Goal: Task Accomplishment & Management: Manage account settings

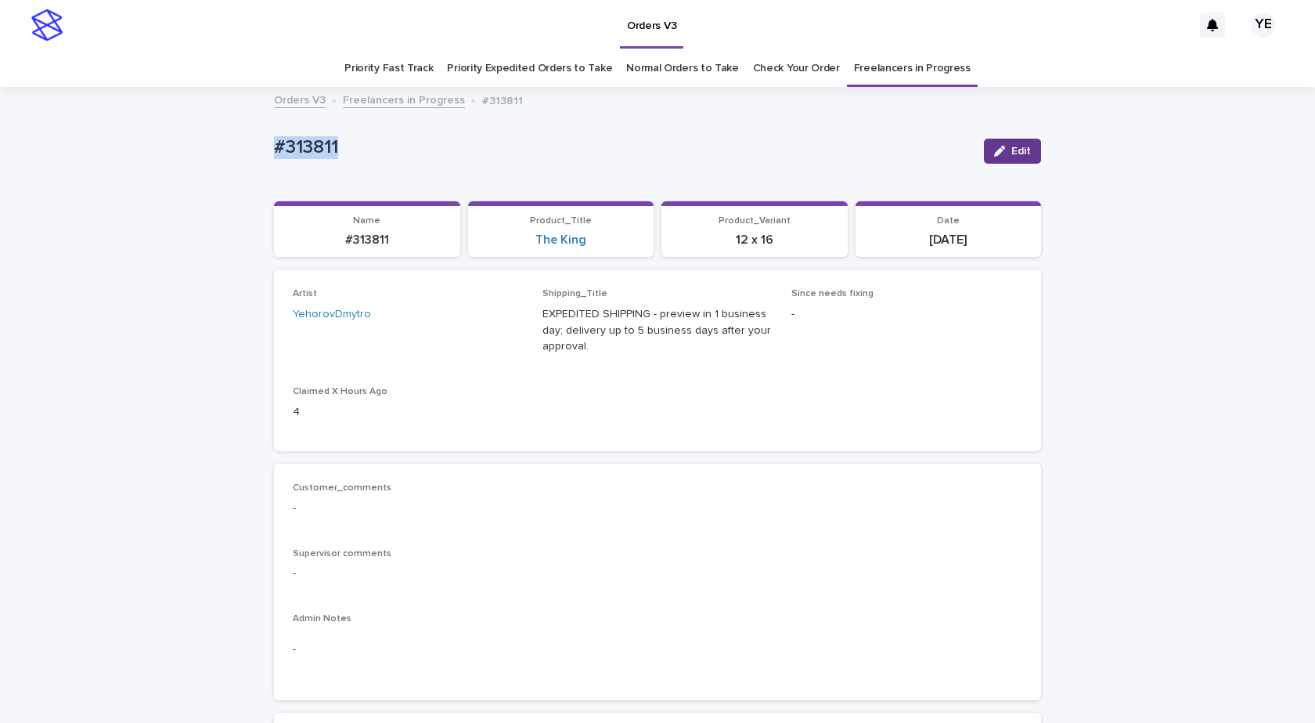
click at [996, 148] on icon "button" at bounding box center [999, 151] width 11 height 11
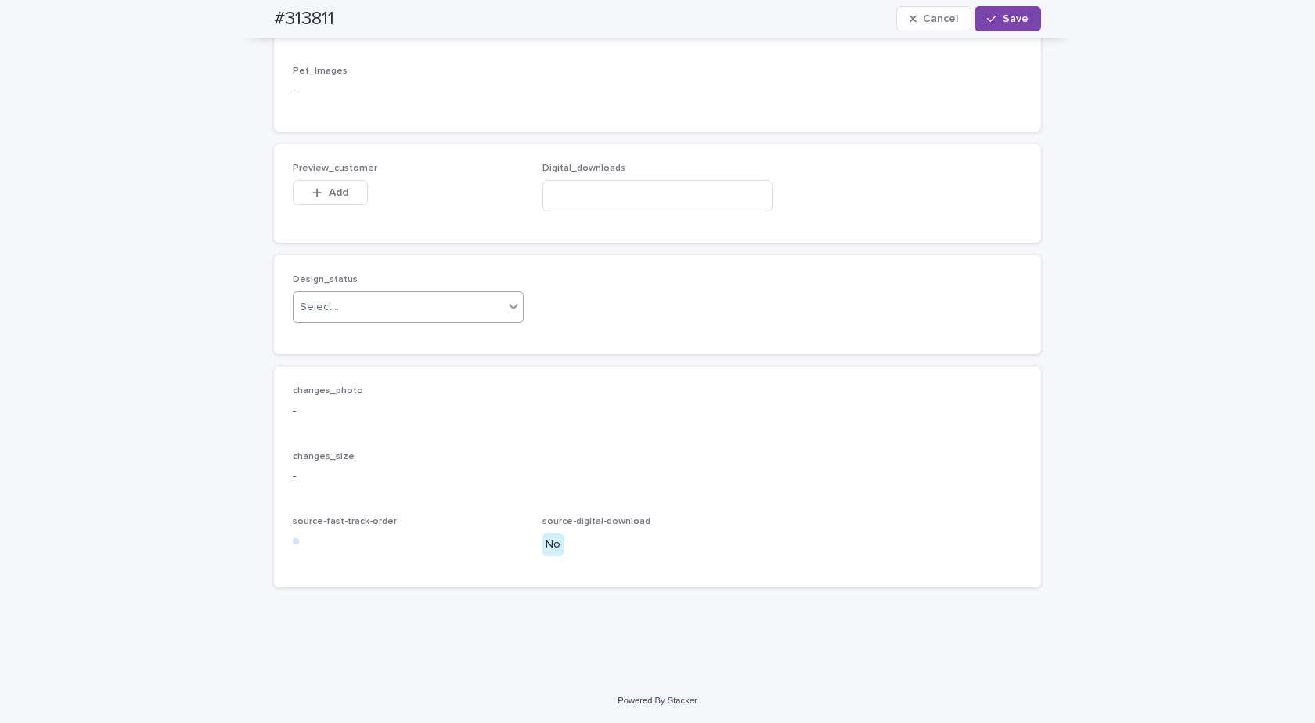
scroll to position [979, 0]
click at [326, 305] on div "Select..." at bounding box center [319, 307] width 39 height 16
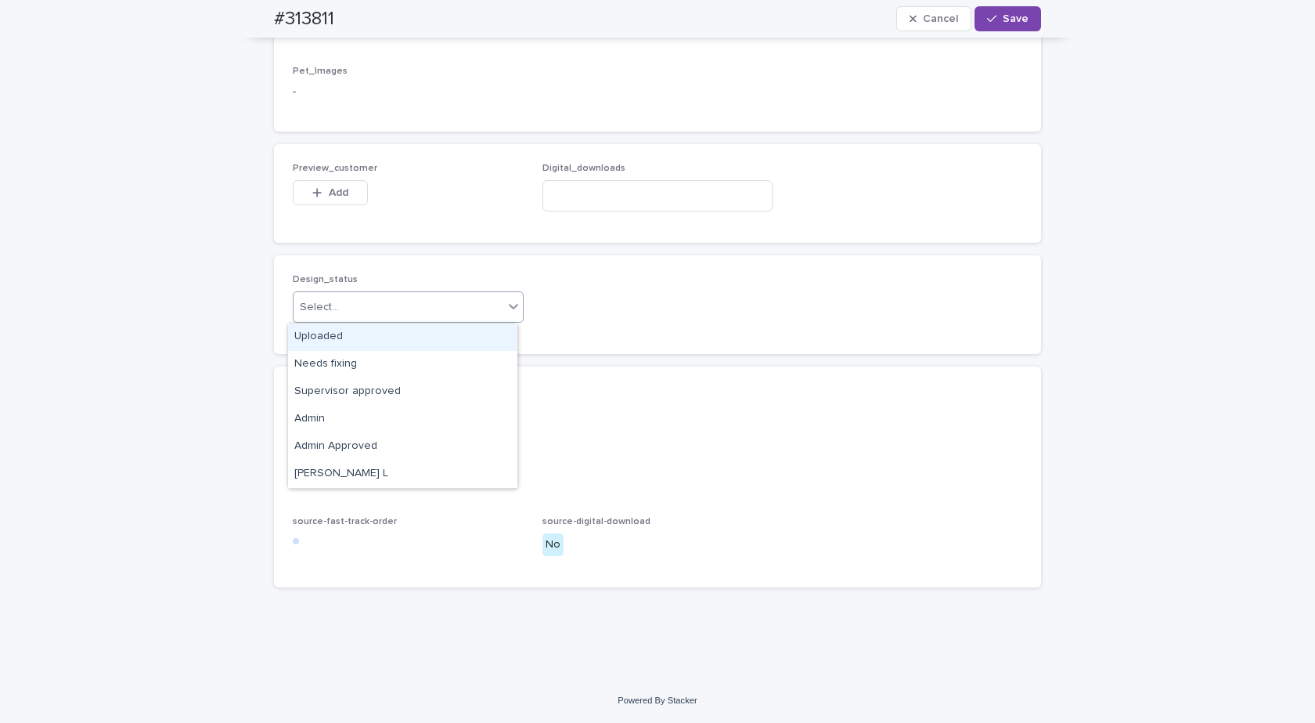
click at [299, 337] on div "Uploaded" at bounding box center [402, 336] width 229 height 27
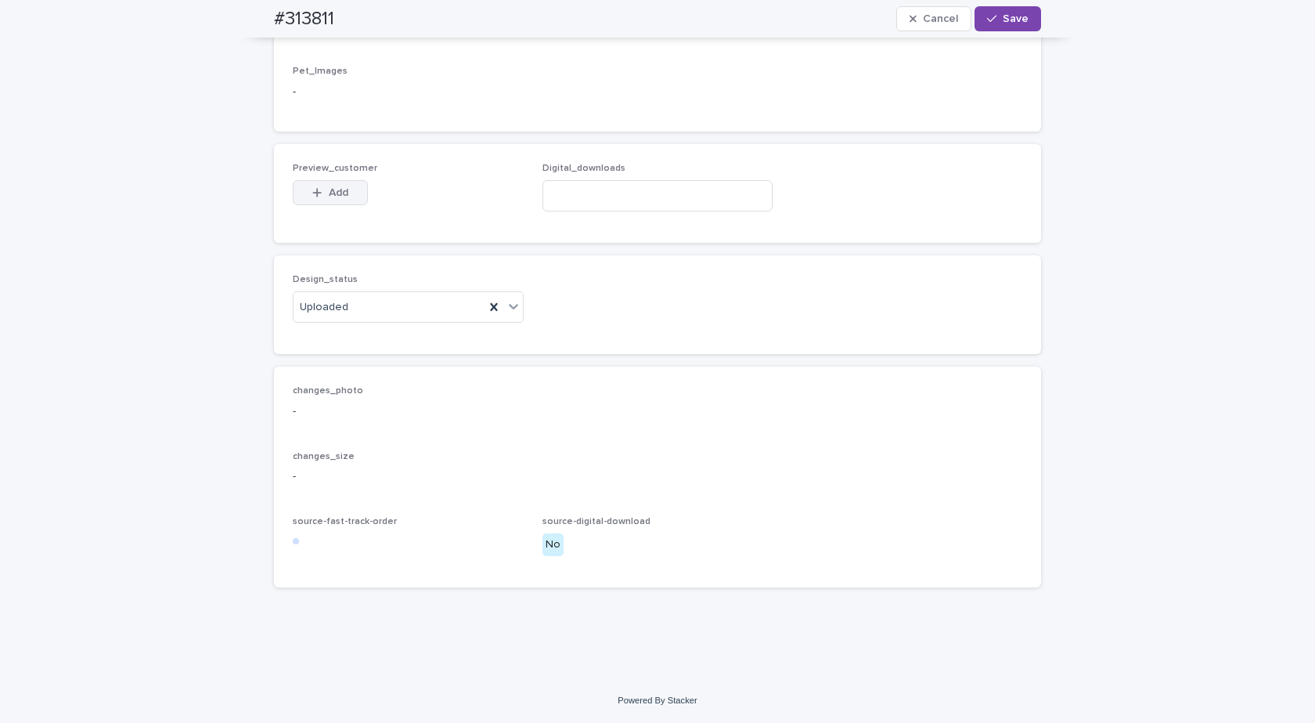
click at [304, 197] on button "Add" at bounding box center [330, 192] width 75 height 25
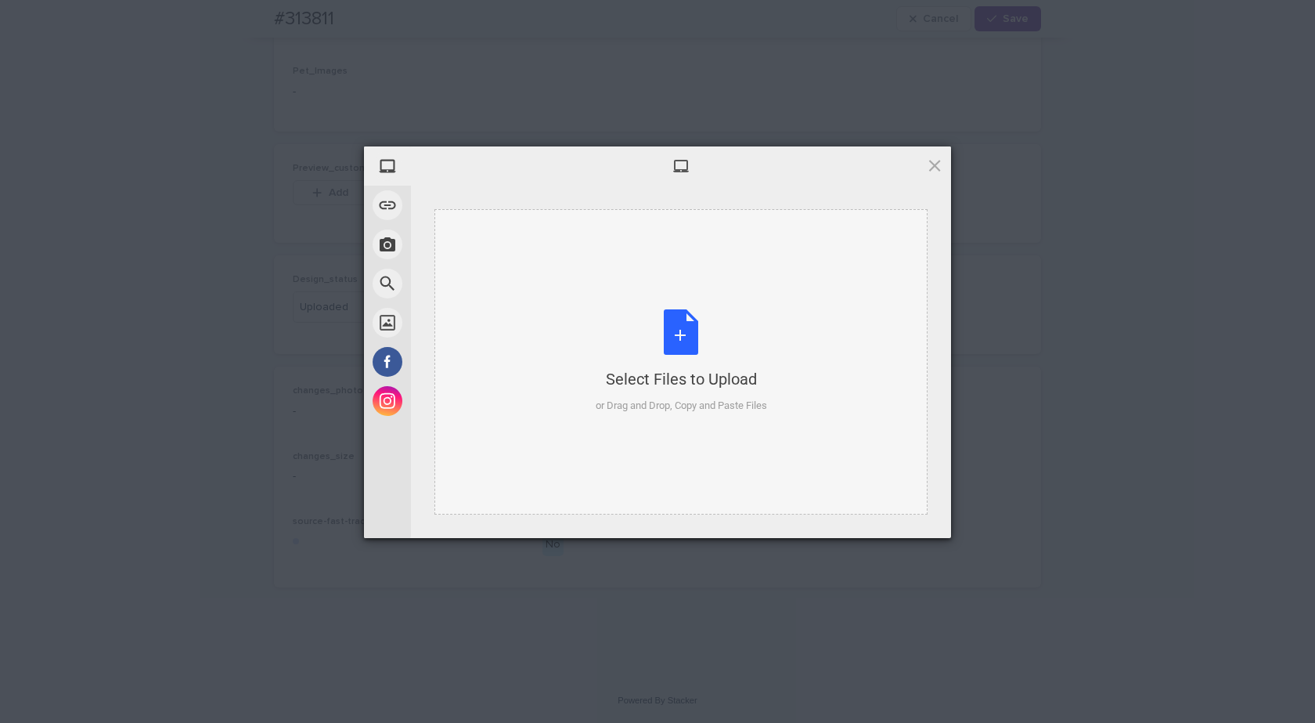
click at [668, 352] on div "Select Files to Upload or Drag and Drop, Copy and Paste Files" at bounding box center [681, 361] width 171 height 104
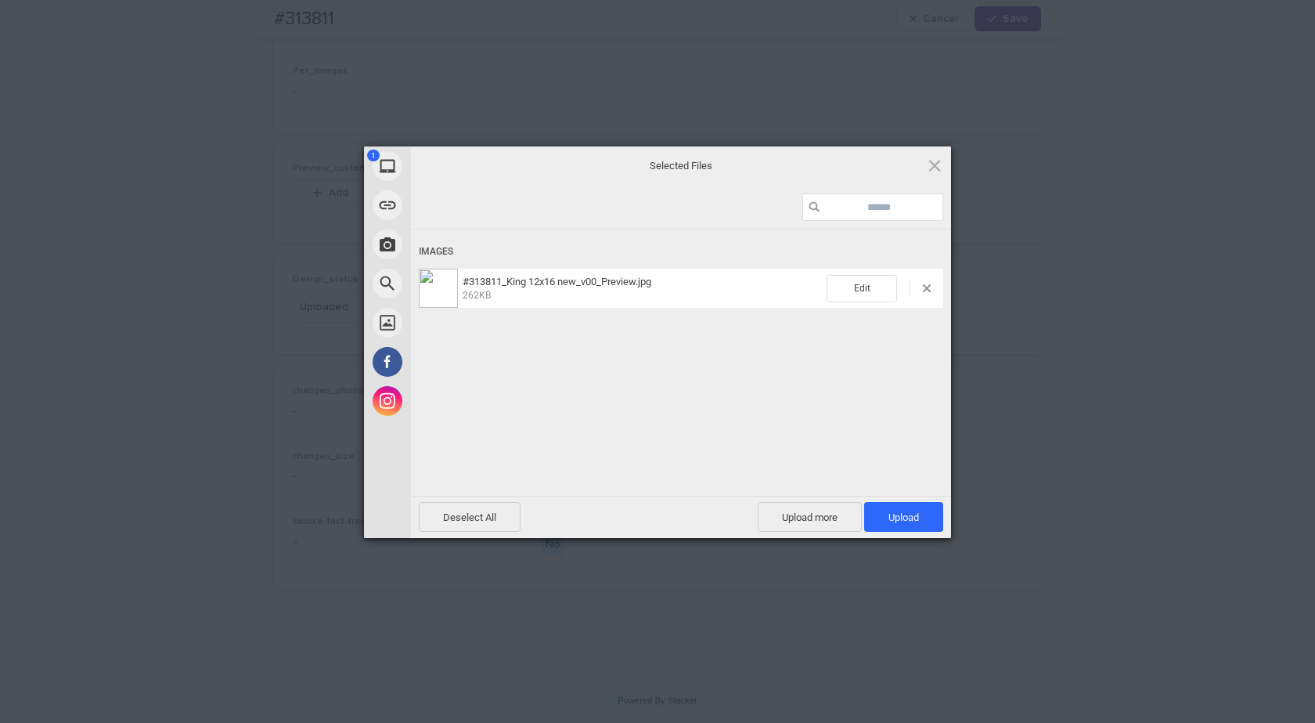
click at [922, 532] on div "Deselect All Upload more Upload 1" at bounding box center [681, 517] width 525 height 30
click at [916, 521] on span "Upload 1" at bounding box center [904, 517] width 31 height 12
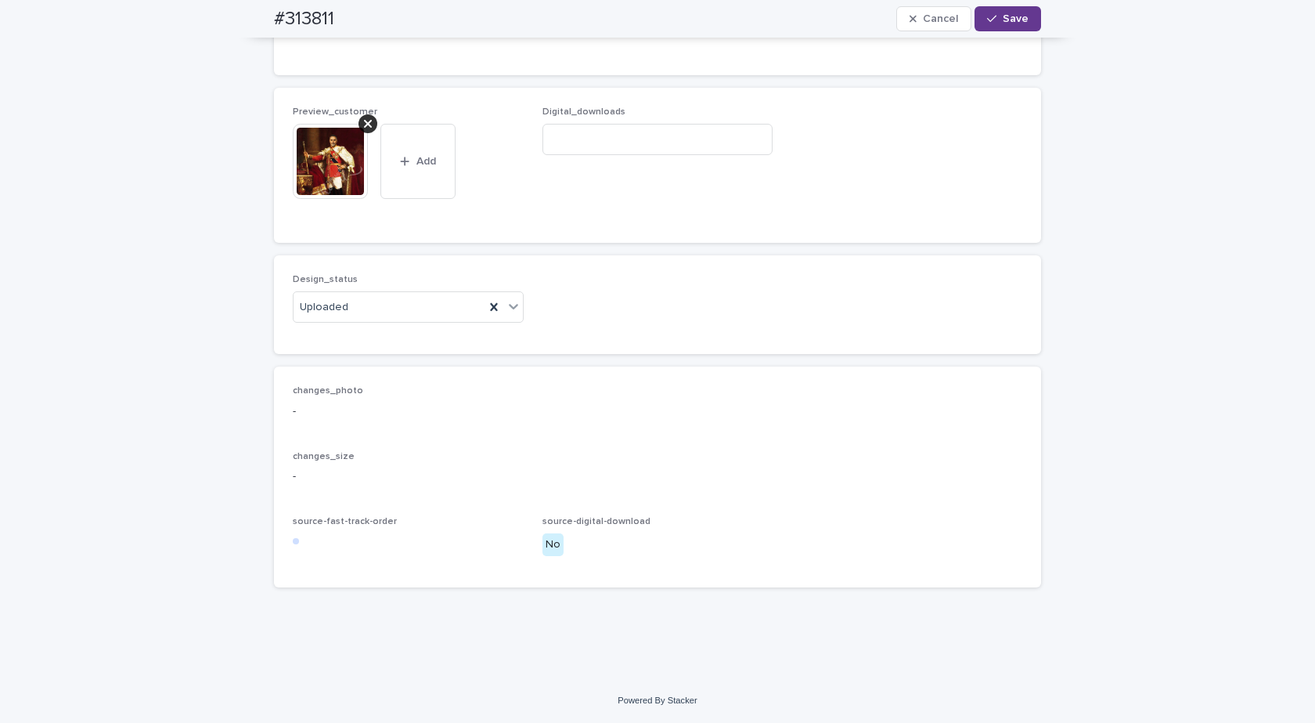
click at [997, 23] on button "Save" at bounding box center [1008, 18] width 67 height 25
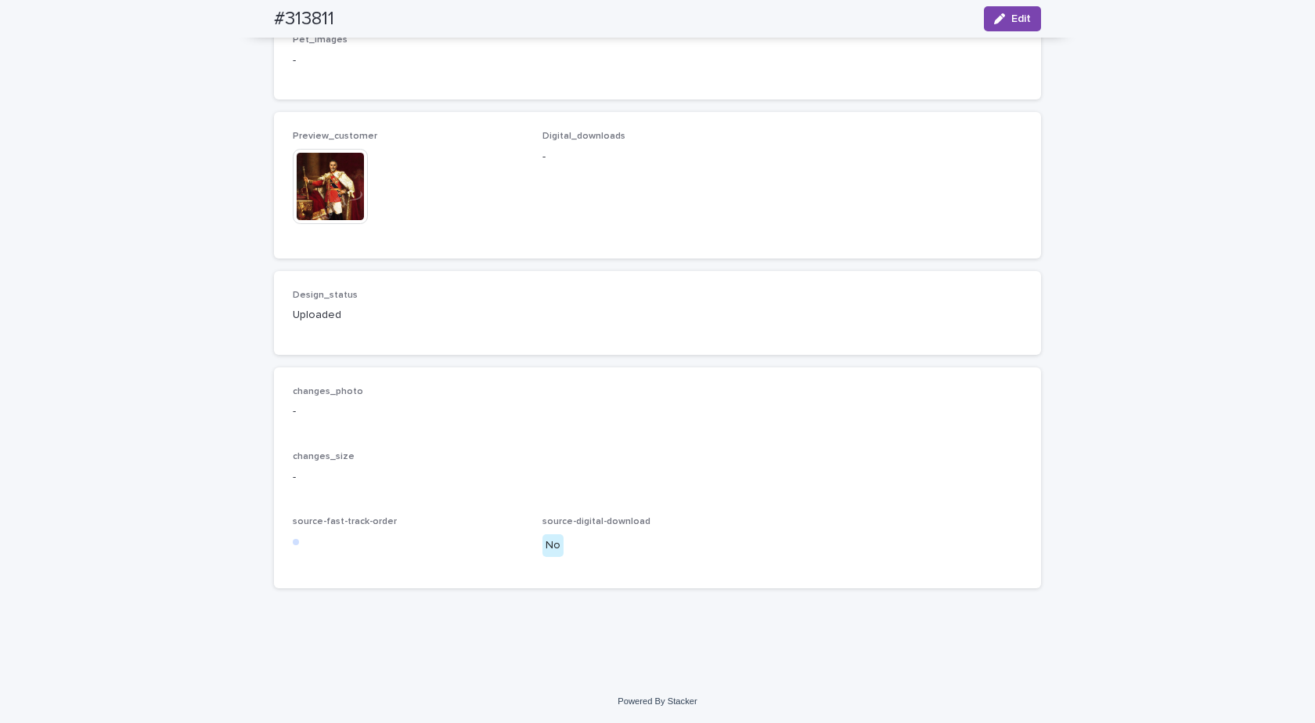
click at [307, 209] on img at bounding box center [330, 186] width 75 height 75
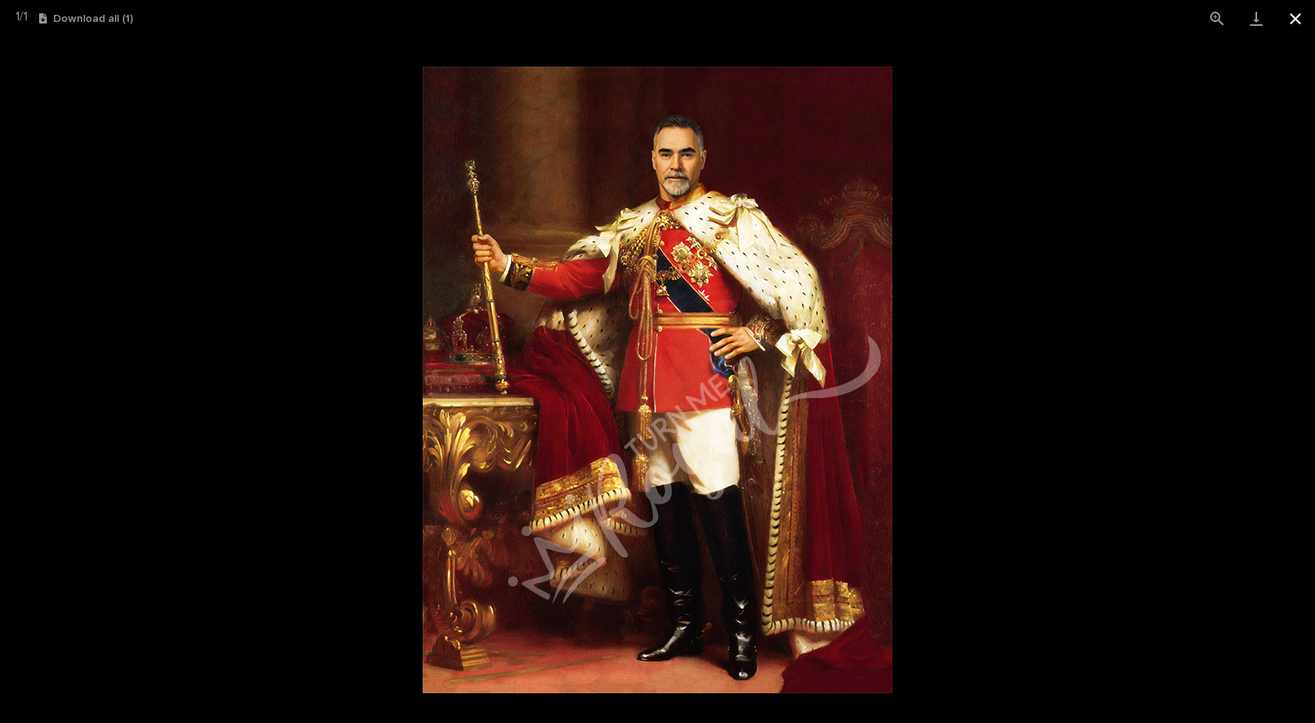
drag, startPoint x: 1297, startPoint y: 10, endPoint x: 1169, endPoint y: 45, distance: 133.1
click at [1297, 10] on button "Close gallery" at bounding box center [1295, 18] width 39 height 37
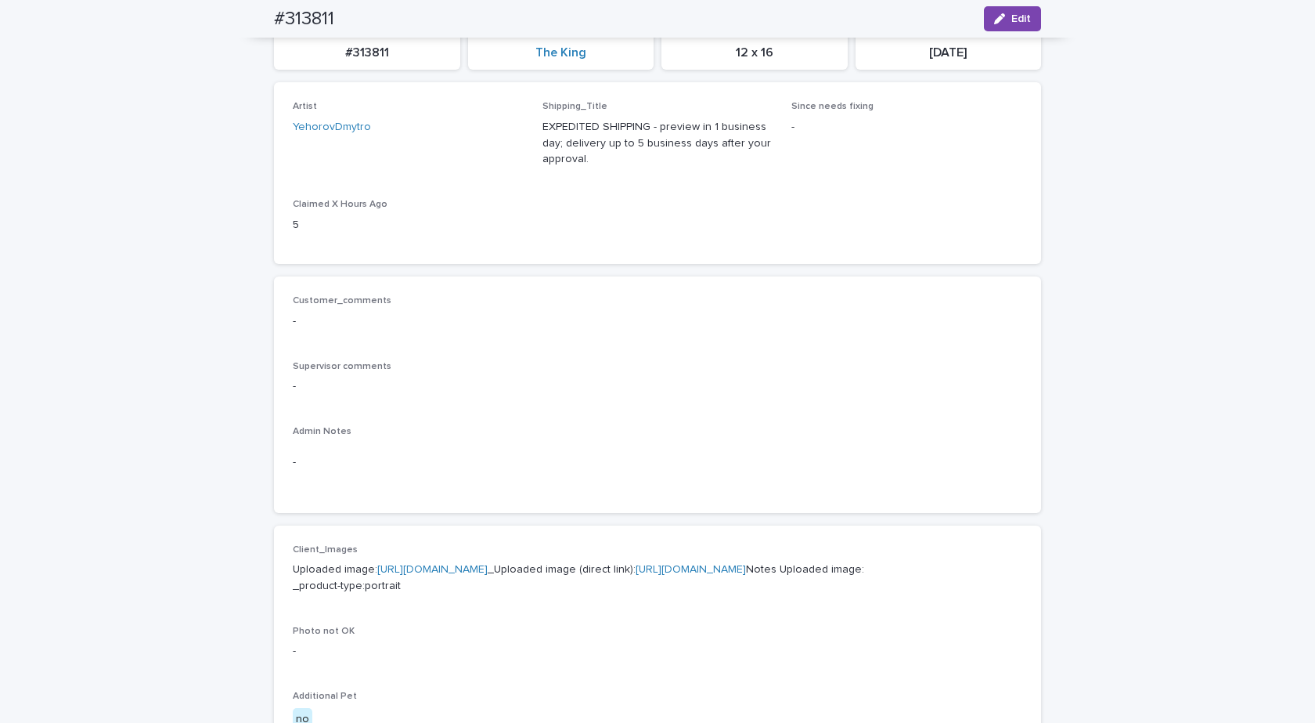
scroll to position [0, 0]
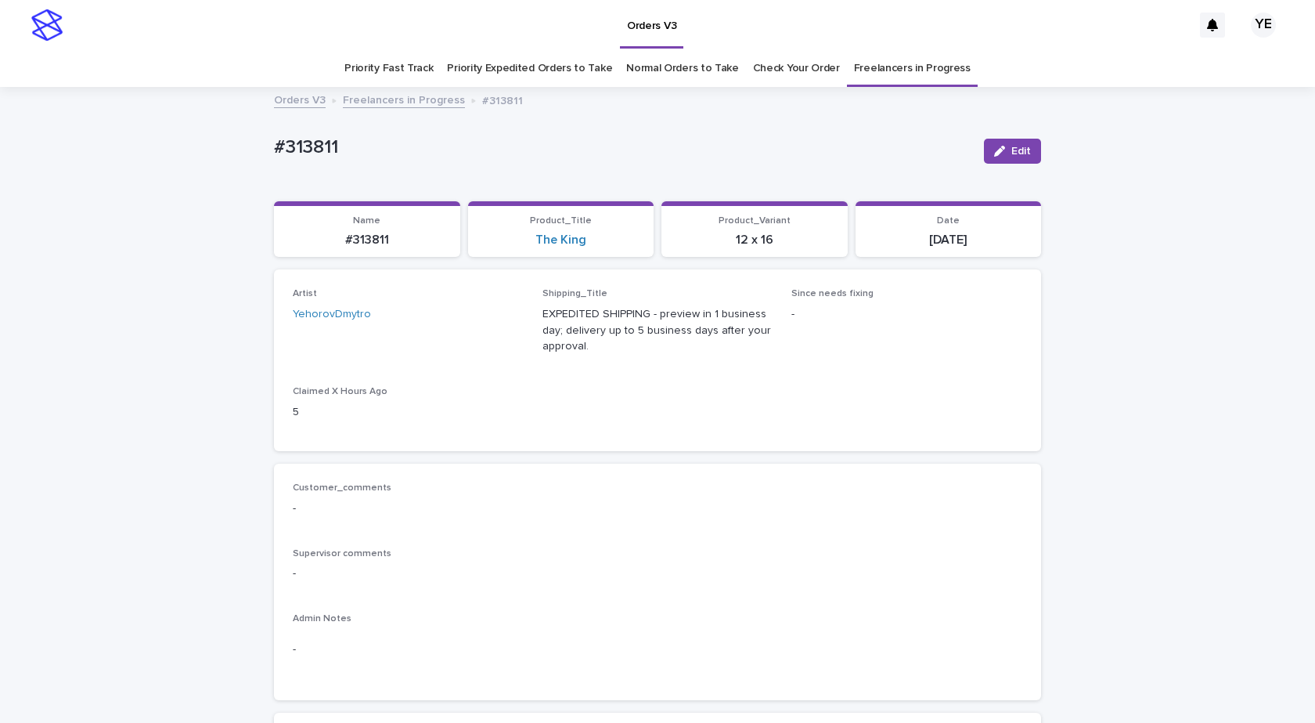
click at [379, 102] on link "Freelancers in Progress" at bounding box center [404, 99] width 122 height 18
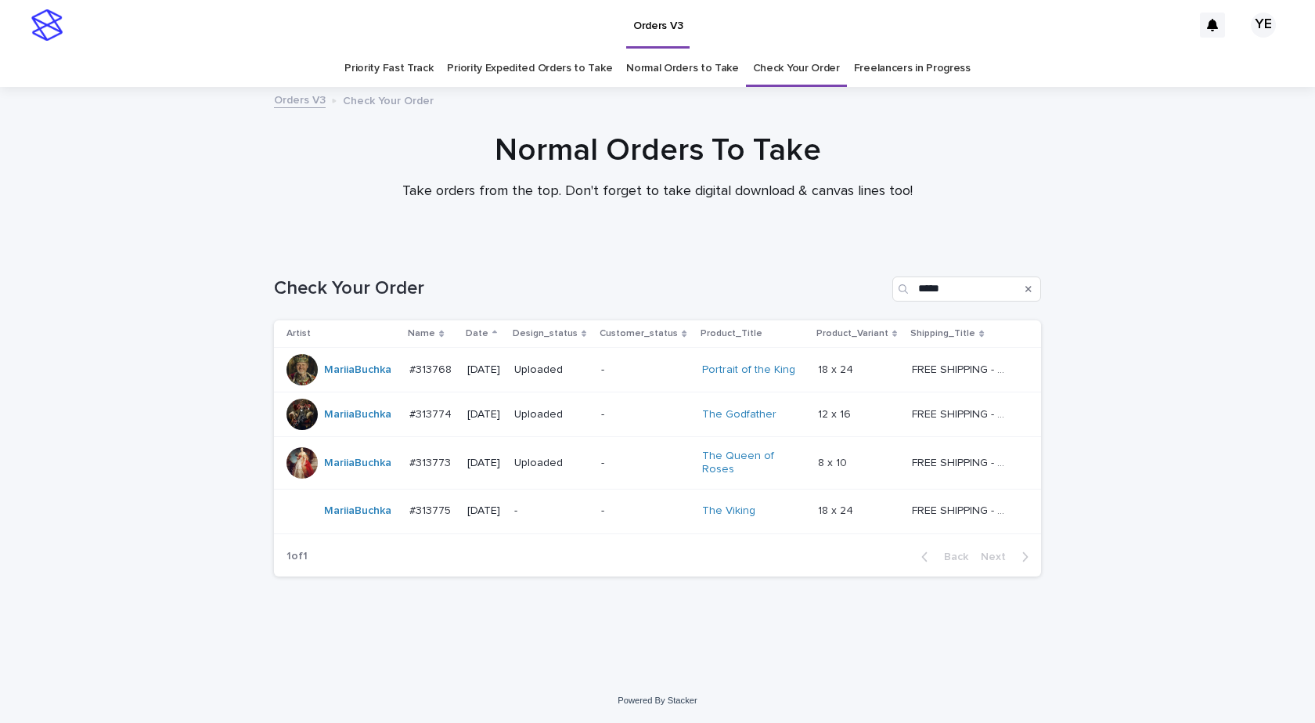
click at [355, 529] on td "MariiaBuchka" at bounding box center [338, 511] width 129 height 45
click at [85, 543] on div "Loading... Saving… Loading... Saving… Check Your Order ***** Artist Name Date D…" at bounding box center [657, 461] width 1315 height 433
